Goal: Register for event/course

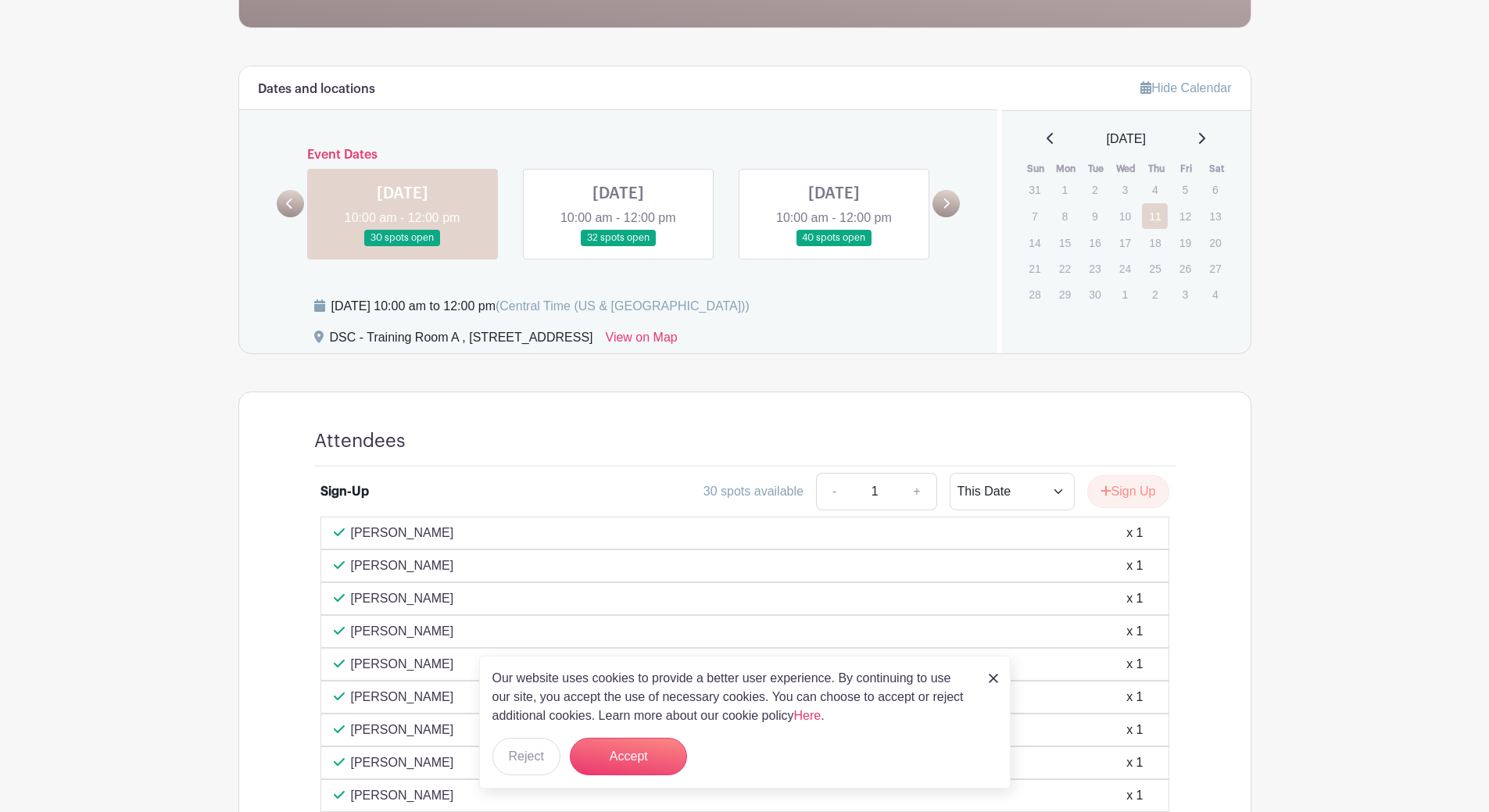
scroll to position [167, 0]
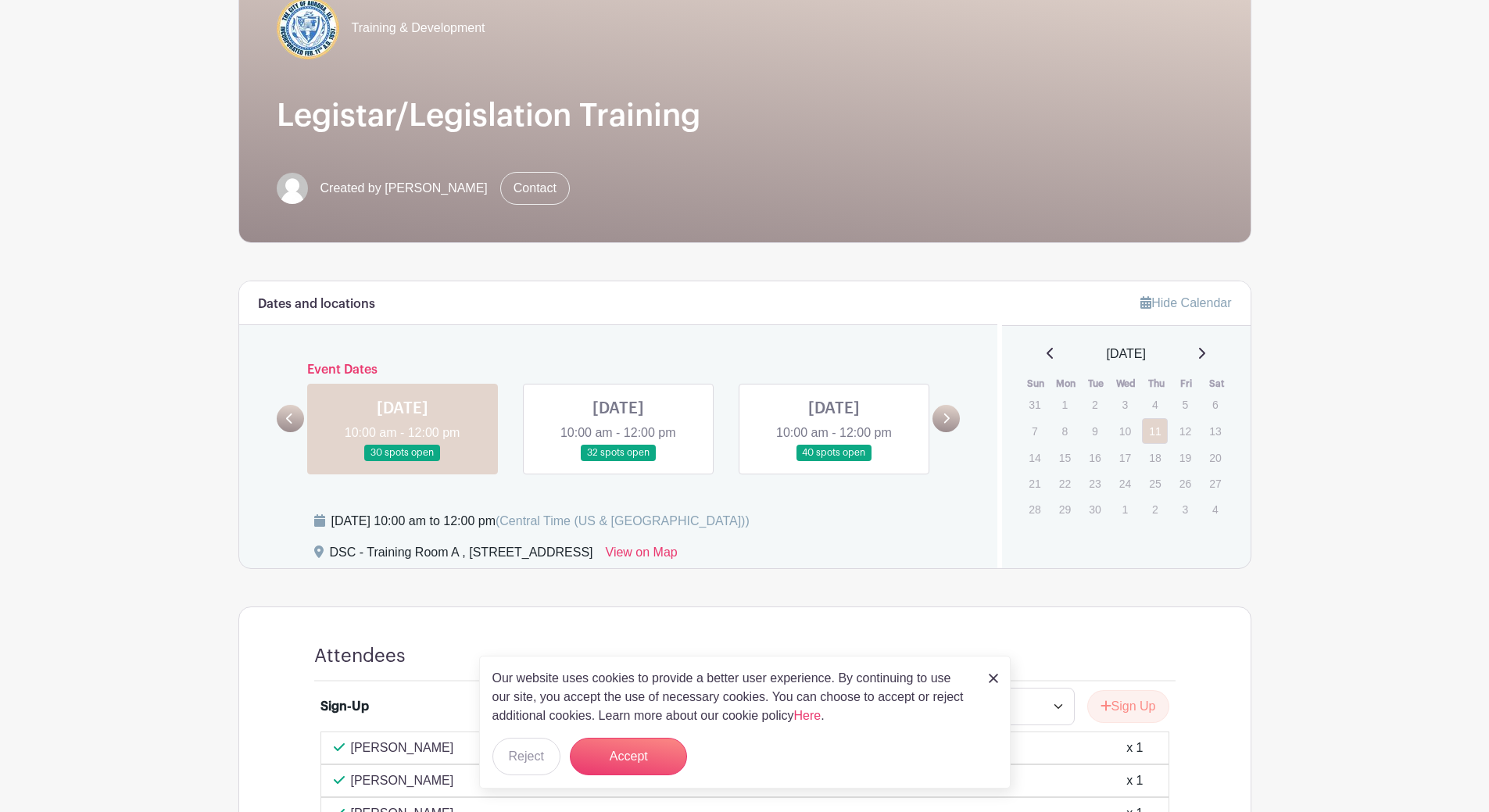
click at [618, 461] on link at bounding box center [618, 461] width 0 height 0
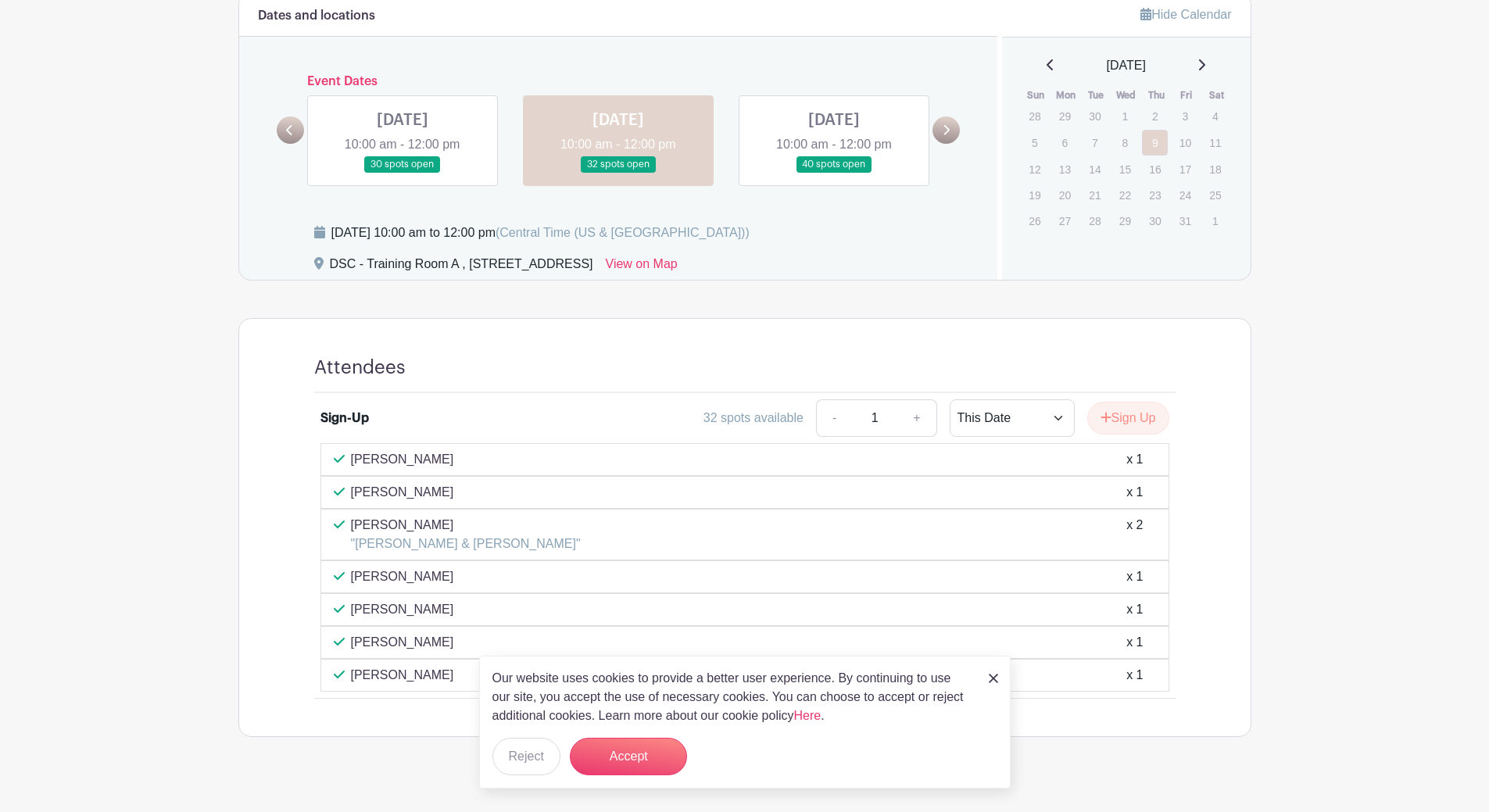
scroll to position [478, 0]
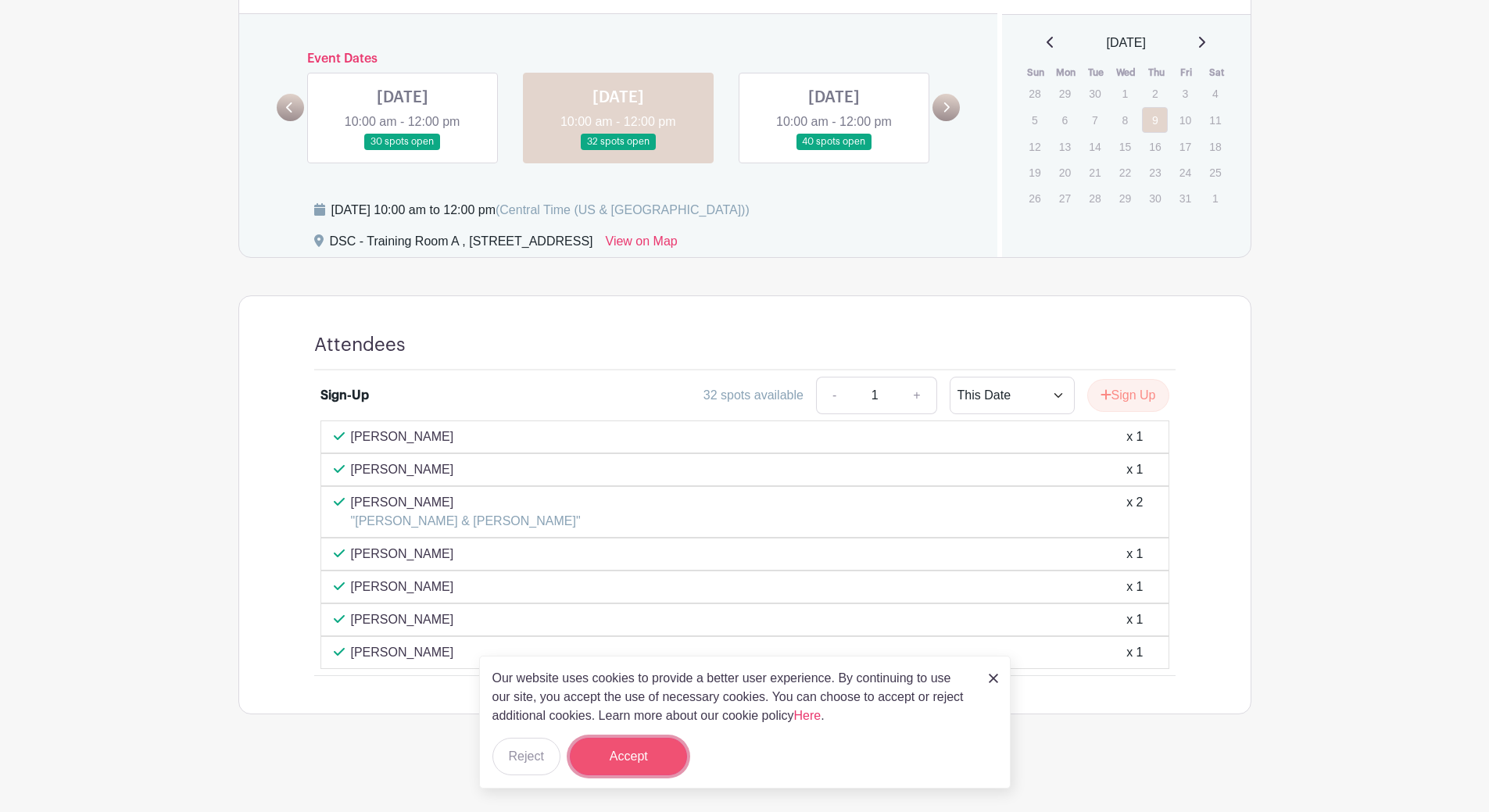
click at [639, 754] on button "Accept" at bounding box center [628, 756] width 117 height 38
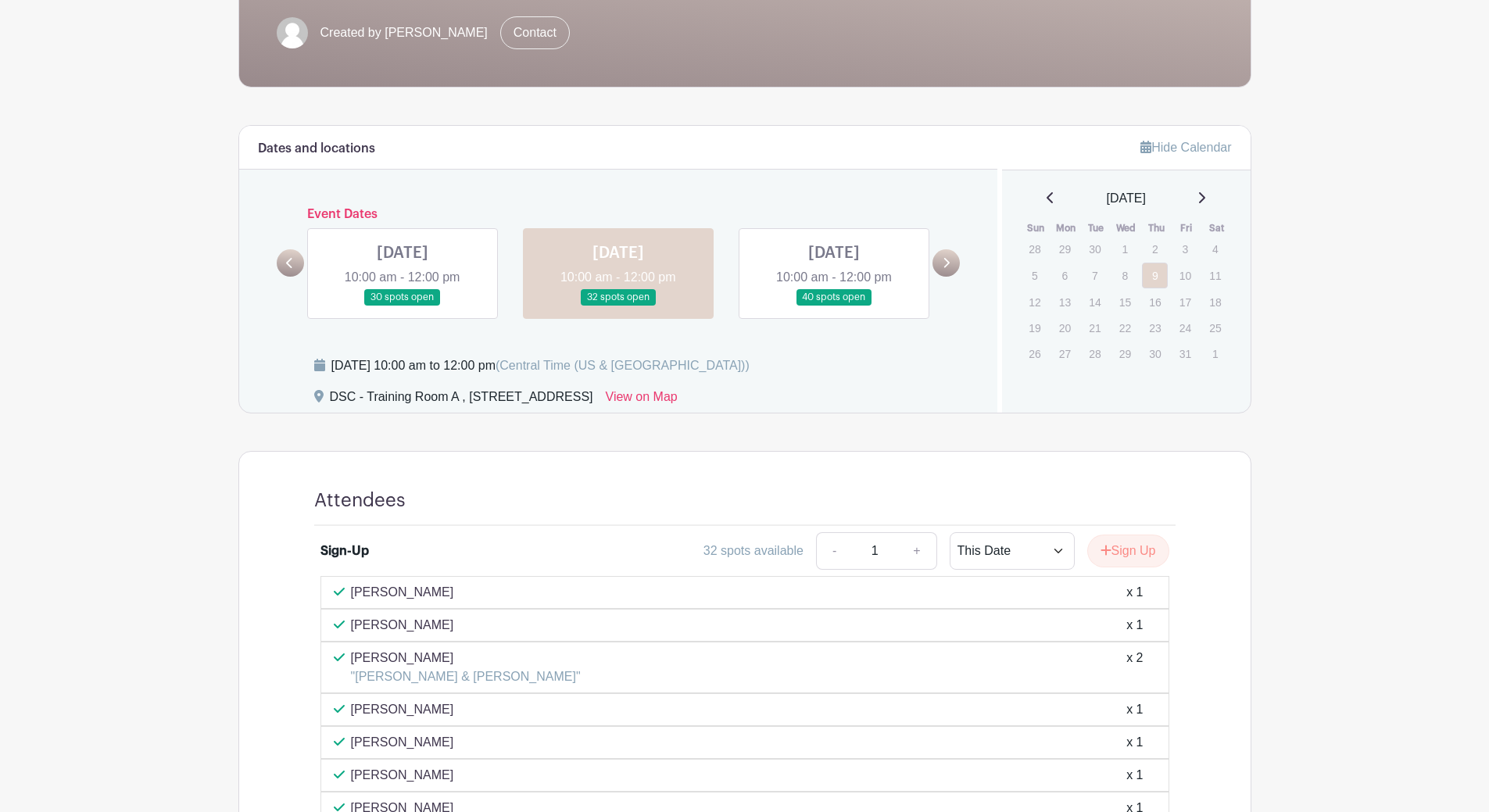
scroll to position [321, 0]
click at [834, 307] on link at bounding box center [834, 307] width 0 height 0
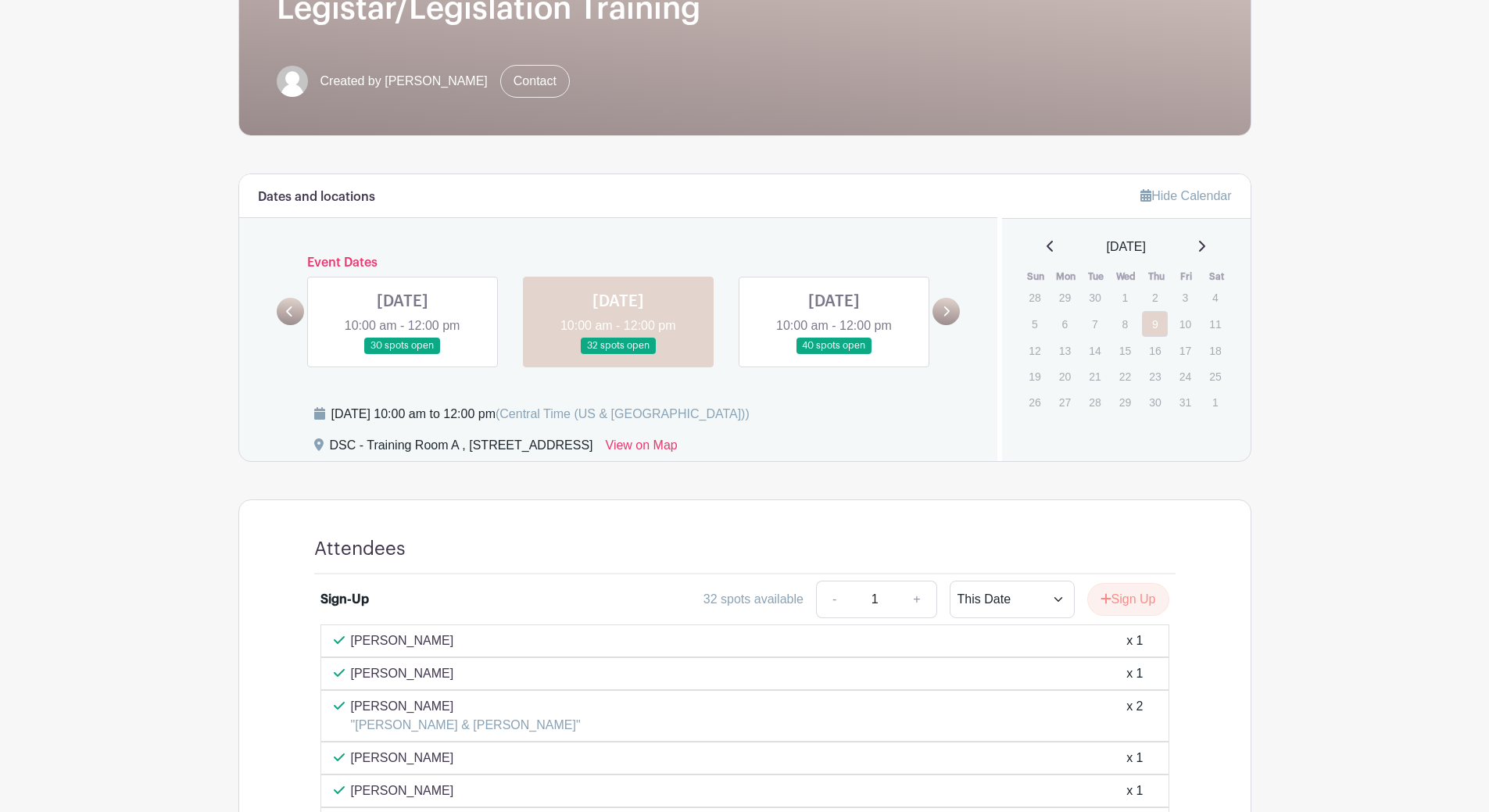
scroll to position [229, 0]
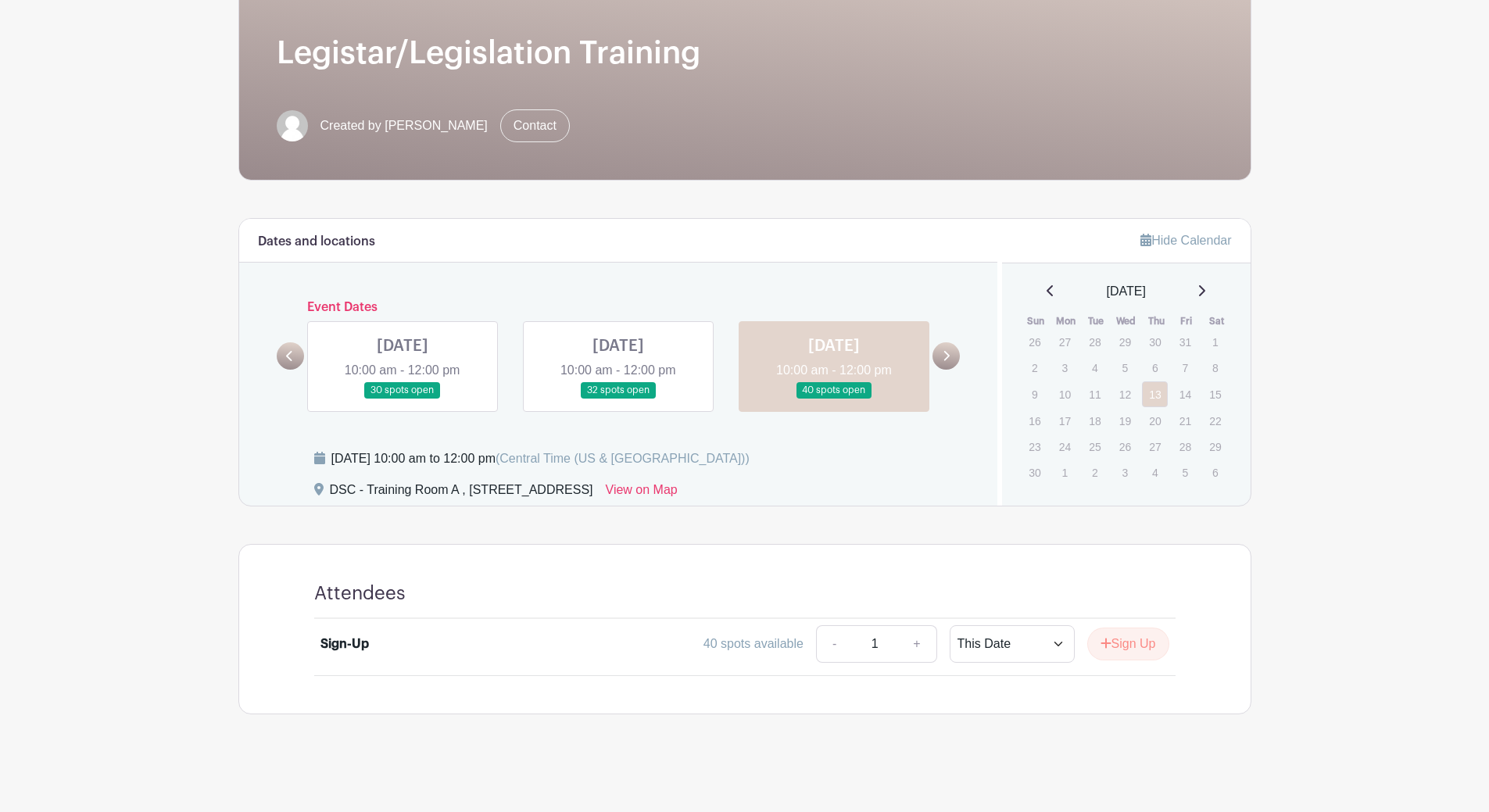
click at [618, 398] on link at bounding box center [618, 398] width 0 height 0
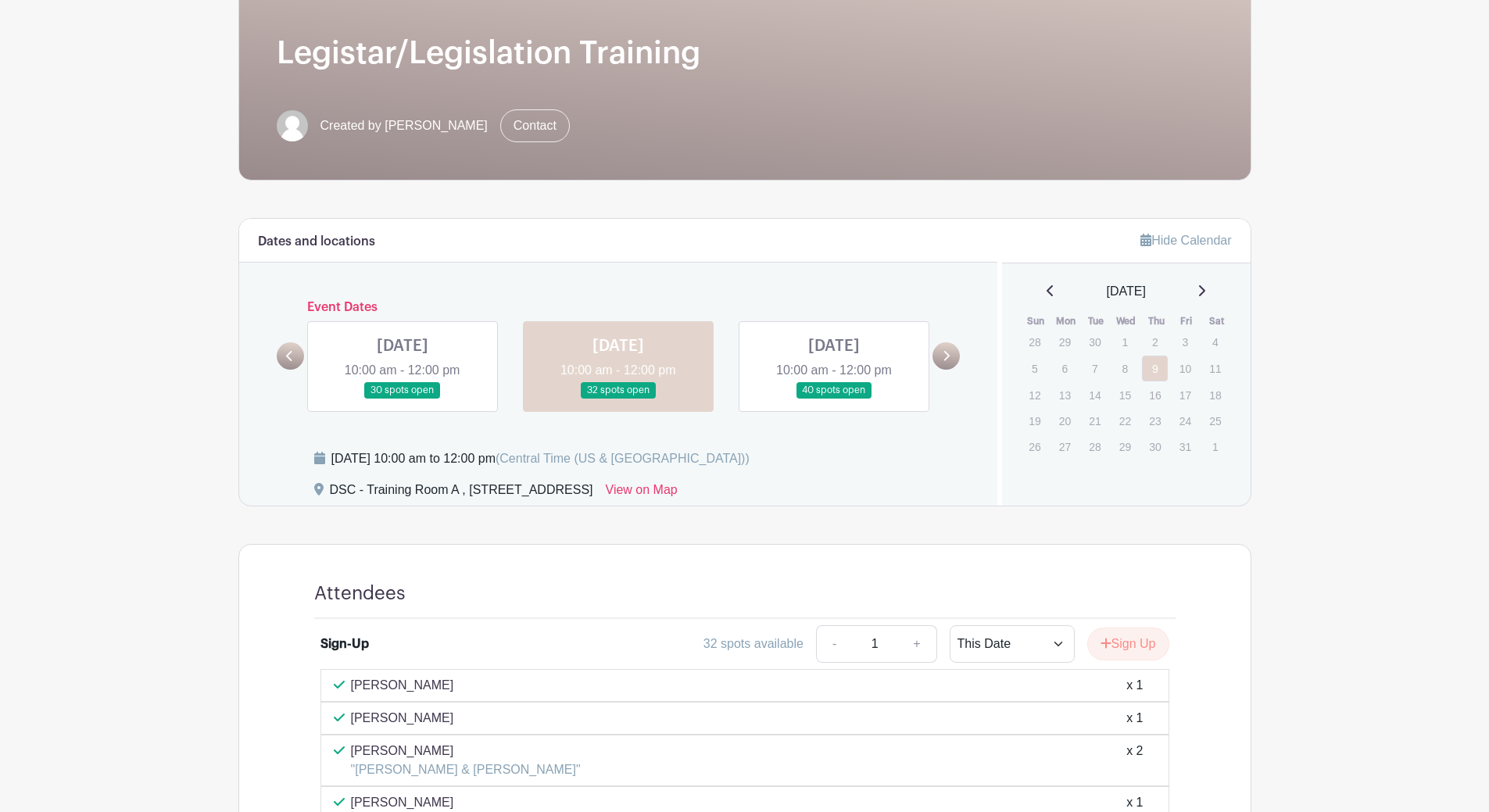
click at [1375, 445] on main "Log In Sign Up for Free Training & Development Legistar/Legislation Training Cr…" at bounding box center [744, 437] width 1489 height 1334
